Goal: Contribute content

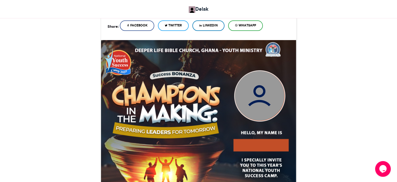
scroll to position [131, 0]
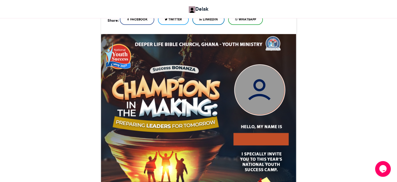
click at [245, 135] on div at bounding box center [260, 147] width 98 height 25
click at [251, 93] on img at bounding box center [260, 90] width 50 height 50
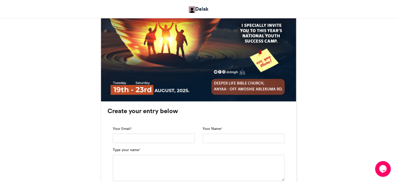
scroll to position [261, 0]
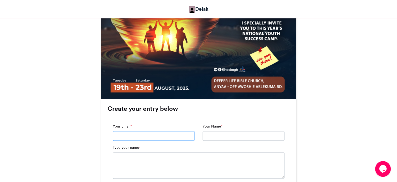
click at [125, 134] on input "Your Email *" at bounding box center [154, 135] width 82 height 9
type input "**********"
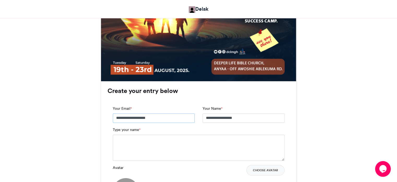
scroll to position [287, 0]
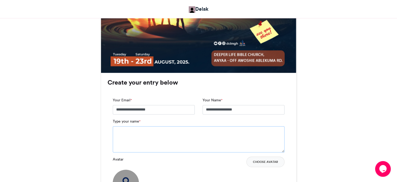
click at [123, 130] on textarea "Type your name *" at bounding box center [199, 139] width 172 height 26
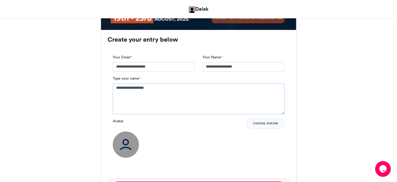
scroll to position [340, 0]
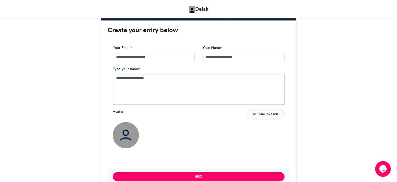
type textarea "**********"
click at [125, 131] on img at bounding box center [126, 135] width 26 height 26
click at [120, 110] on label "Avatar" at bounding box center [118, 111] width 11 height 5
click at [262, 115] on button "Choose Avatar" at bounding box center [266, 114] width 38 height 10
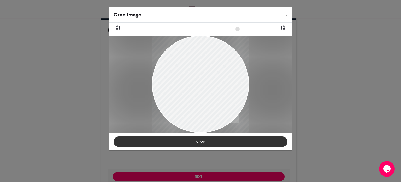
click at [200, 139] on button "Crop" at bounding box center [201, 141] width 174 height 10
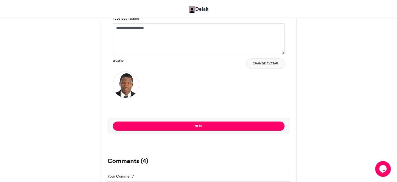
scroll to position [392, 0]
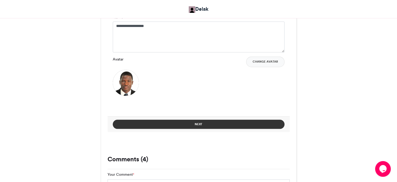
click at [197, 122] on button "Next" at bounding box center [199, 123] width 172 height 9
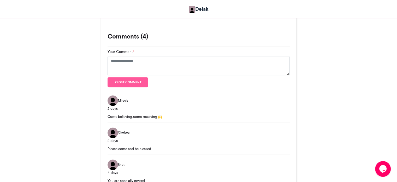
scroll to position [477, 0]
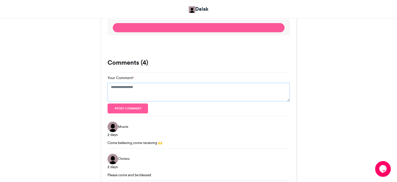
click at [124, 85] on textarea "Your Comment *" at bounding box center [199, 92] width 182 height 19
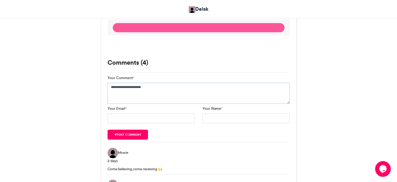
type textarea "**********"
click at [126, 119] on input "Your Email *" at bounding box center [151, 118] width 87 height 10
type input "**********"
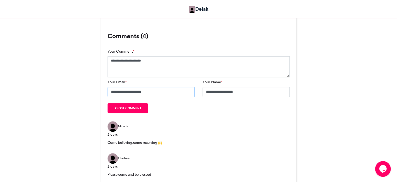
scroll to position [530, 0]
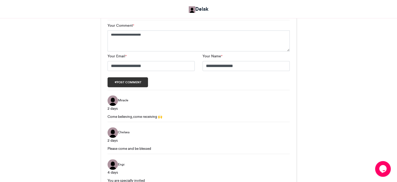
click at [125, 82] on button "Post comment" at bounding box center [128, 82] width 41 height 10
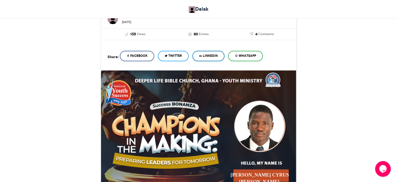
scroll to position [91, 0]
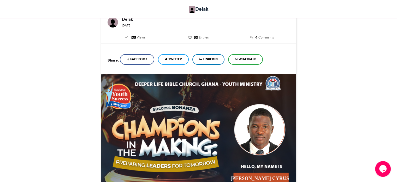
click at [245, 58] on span "WhatsApp" at bounding box center [248, 59] width 18 height 5
click at [243, 58] on span "WhatsApp" at bounding box center [248, 59] width 18 height 5
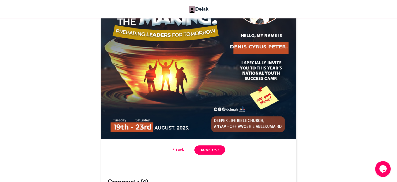
scroll to position [248, 0]
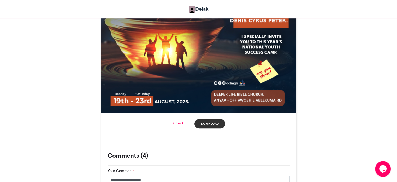
click at [209, 122] on link "Download" at bounding box center [210, 123] width 31 height 9
